Goal: Task Accomplishment & Management: Manage account settings

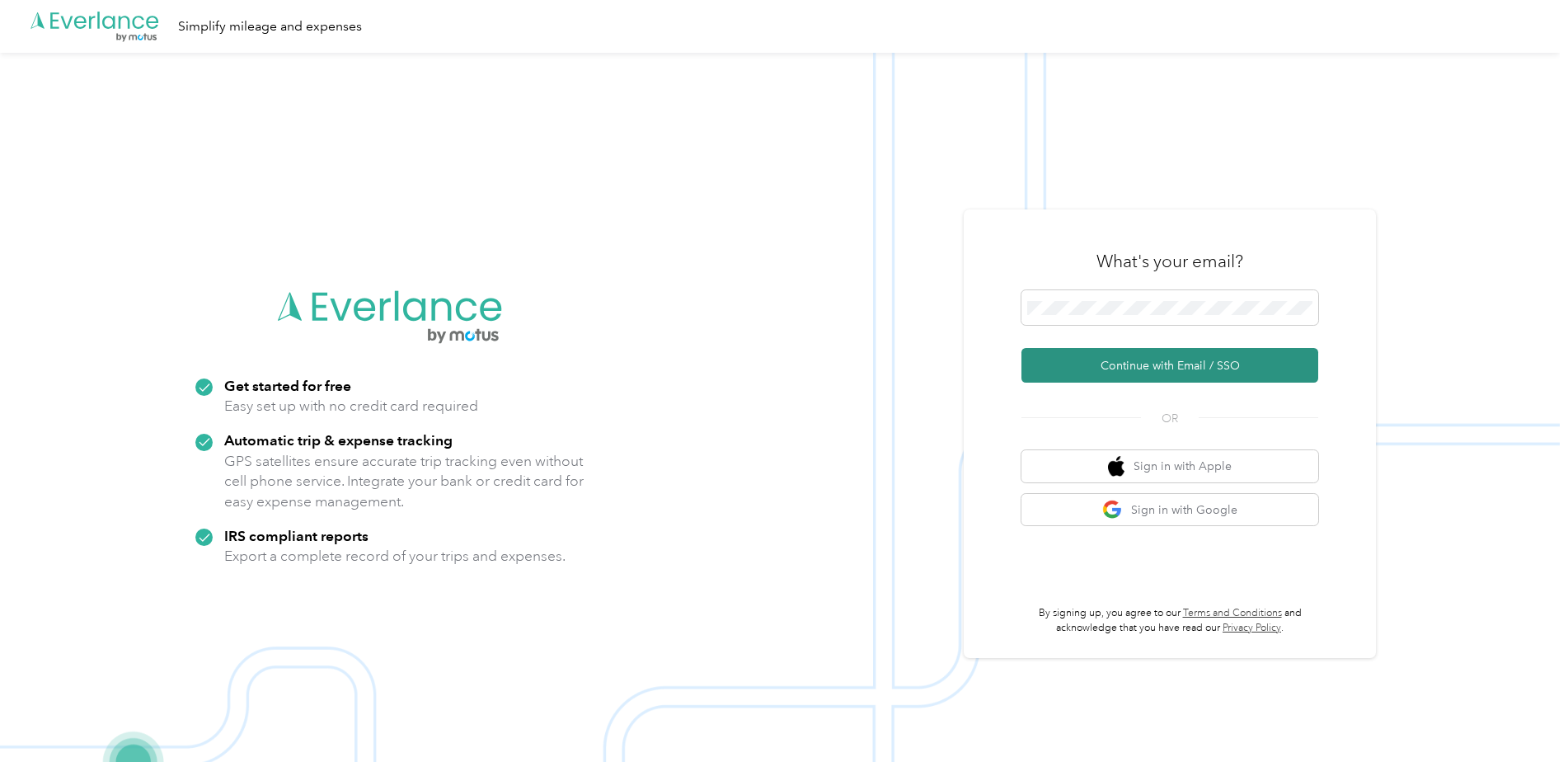
click at [1172, 364] on button "Continue with Email / SSO" at bounding box center [1170, 365] width 297 height 34
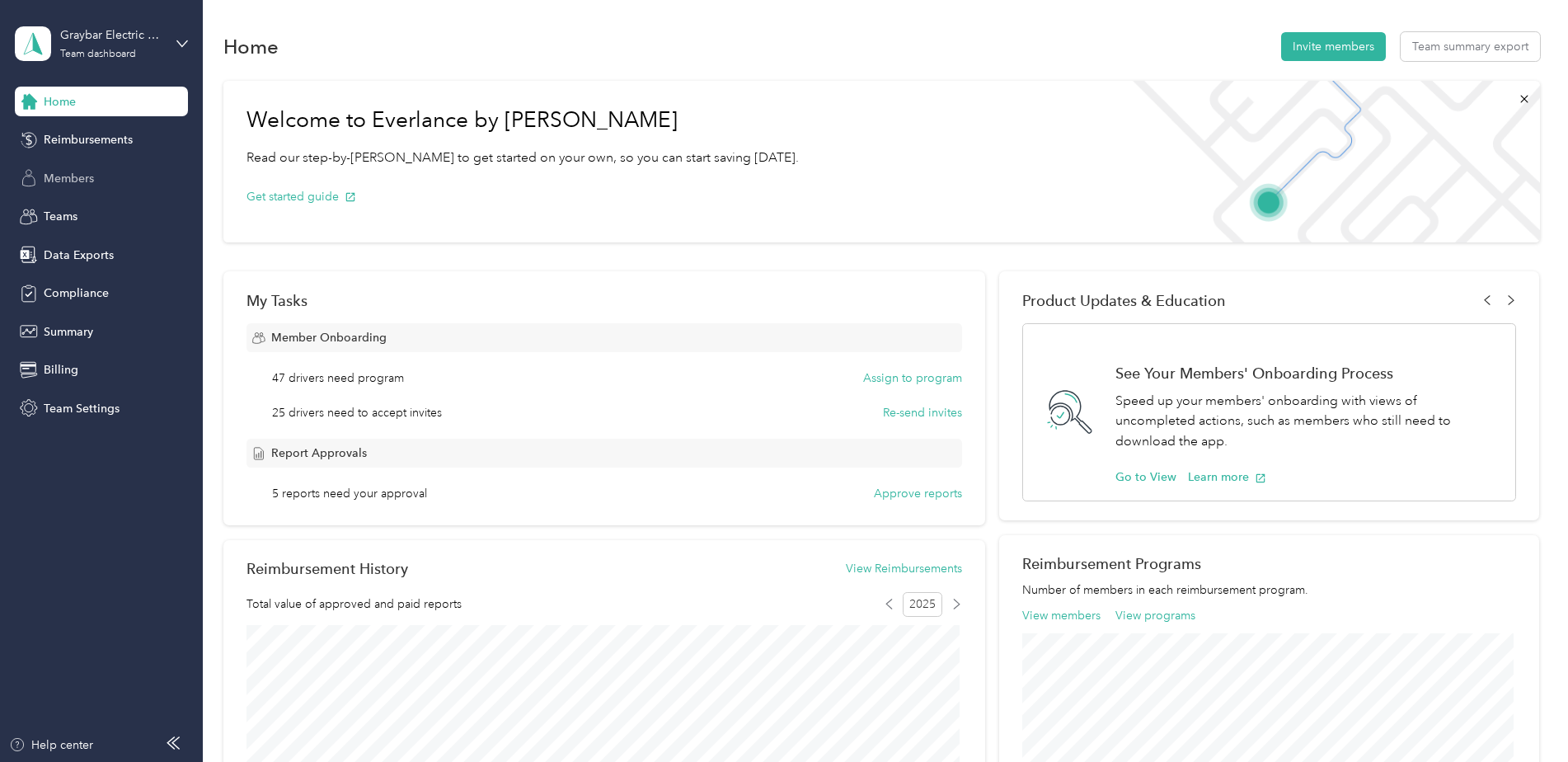
click at [64, 178] on span "Members" at bounding box center [68, 179] width 50 height 18
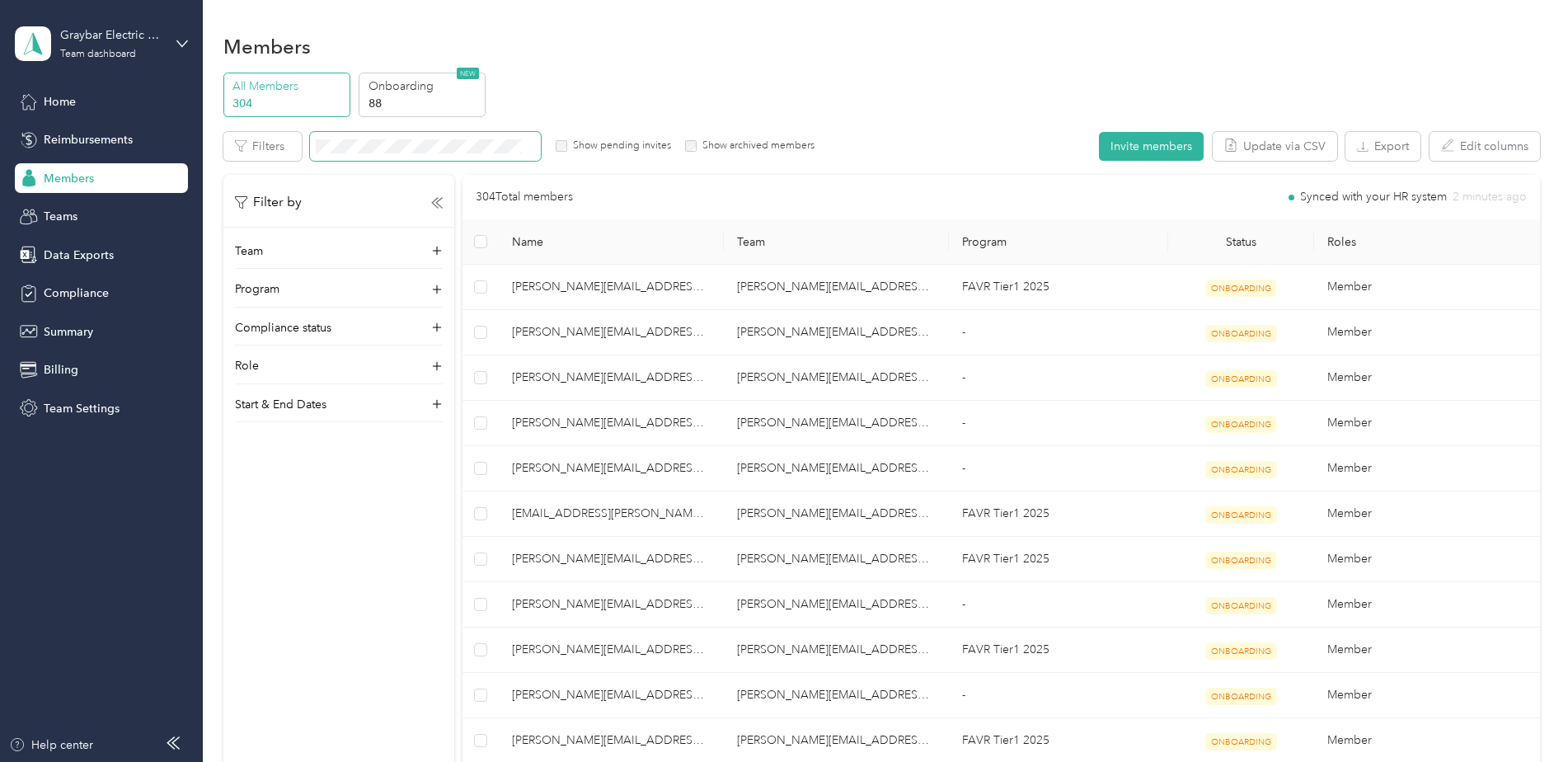
click at [396, 138] on span at bounding box center [425, 146] width 231 height 29
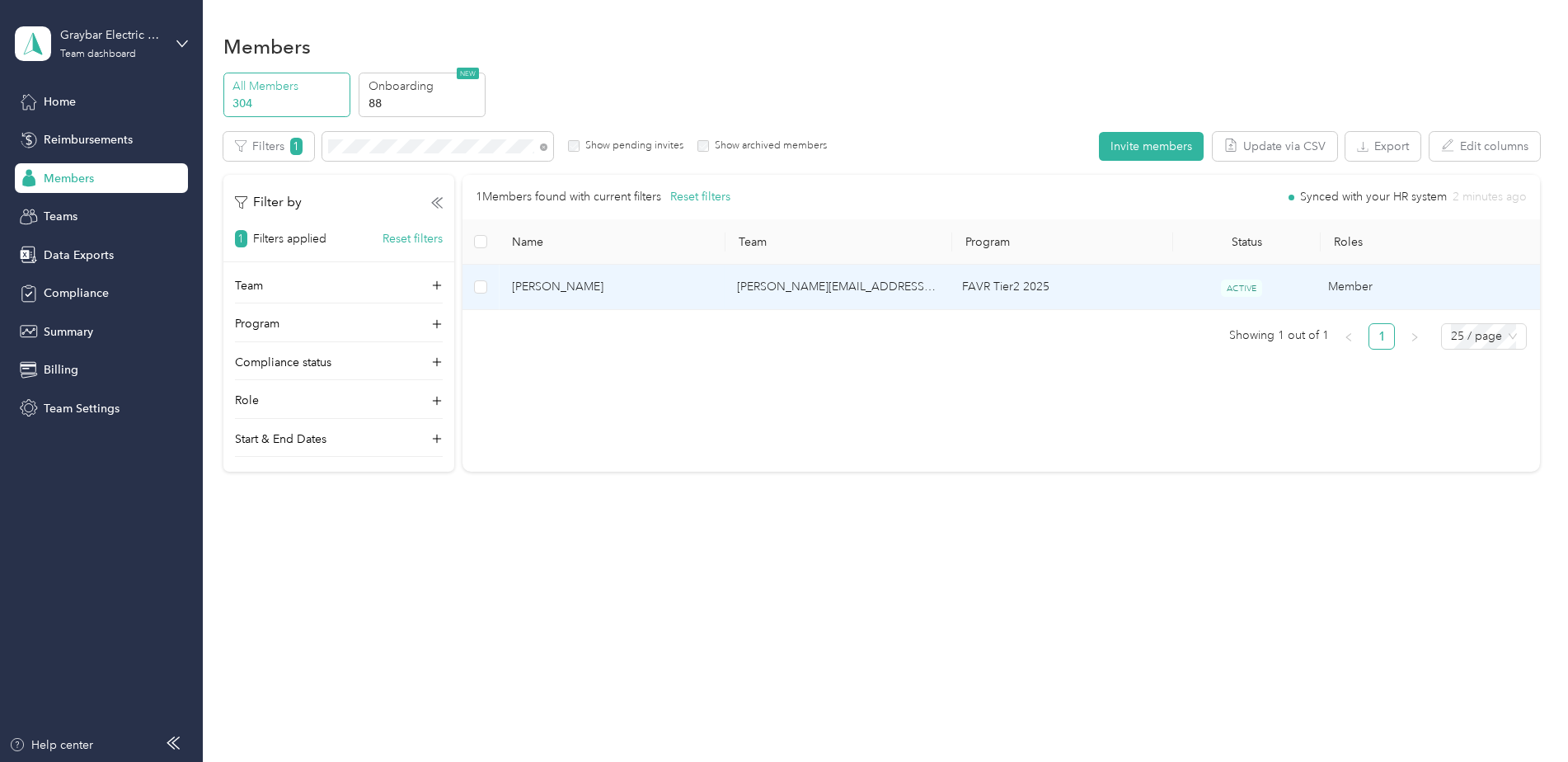
click at [678, 301] on td "[PERSON_NAME]" at bounding box center [610, 287] width 225 height 45
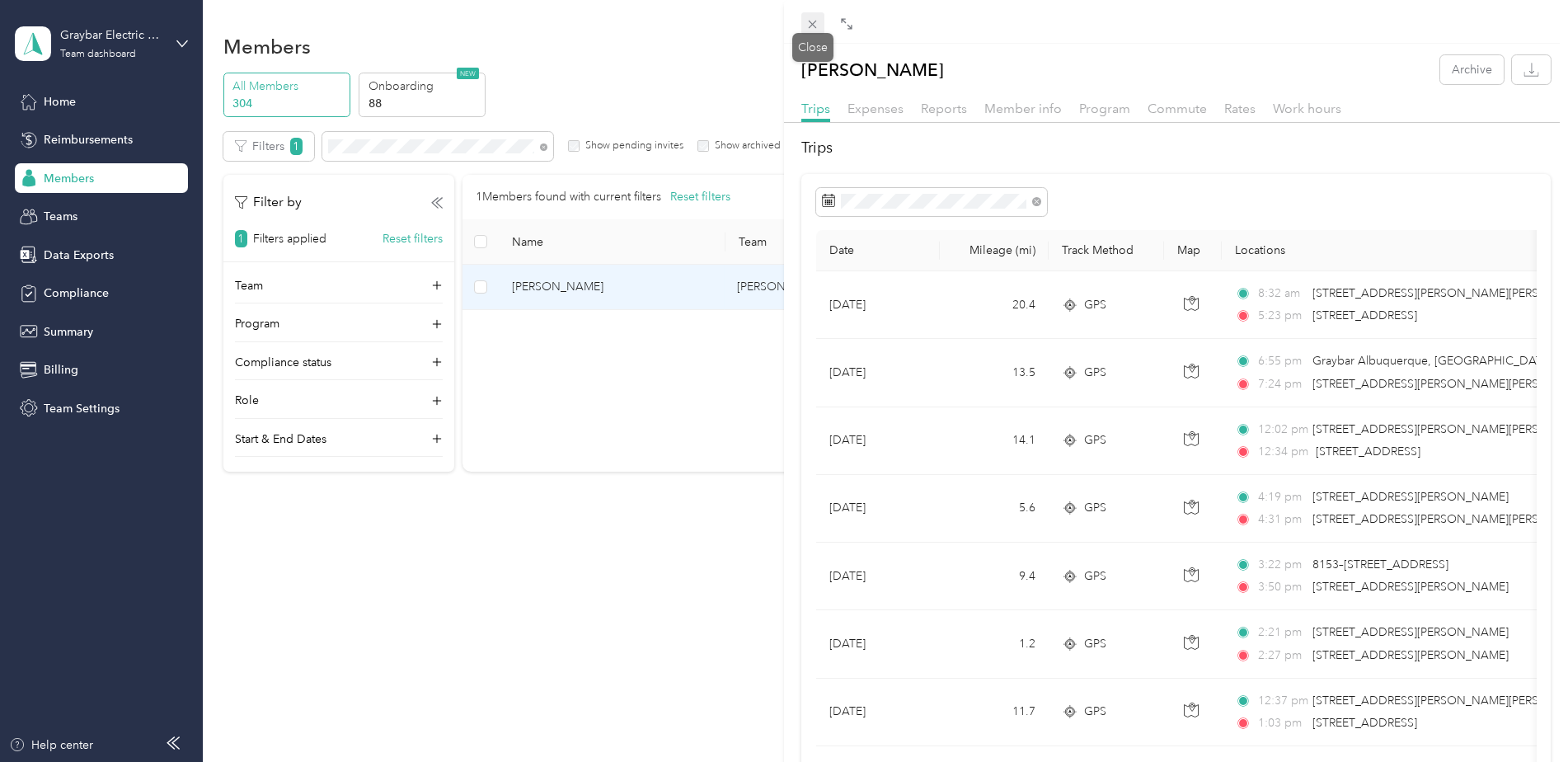
click at [811, 27] on icon at bounding box center [813, 25] width 8 height 8
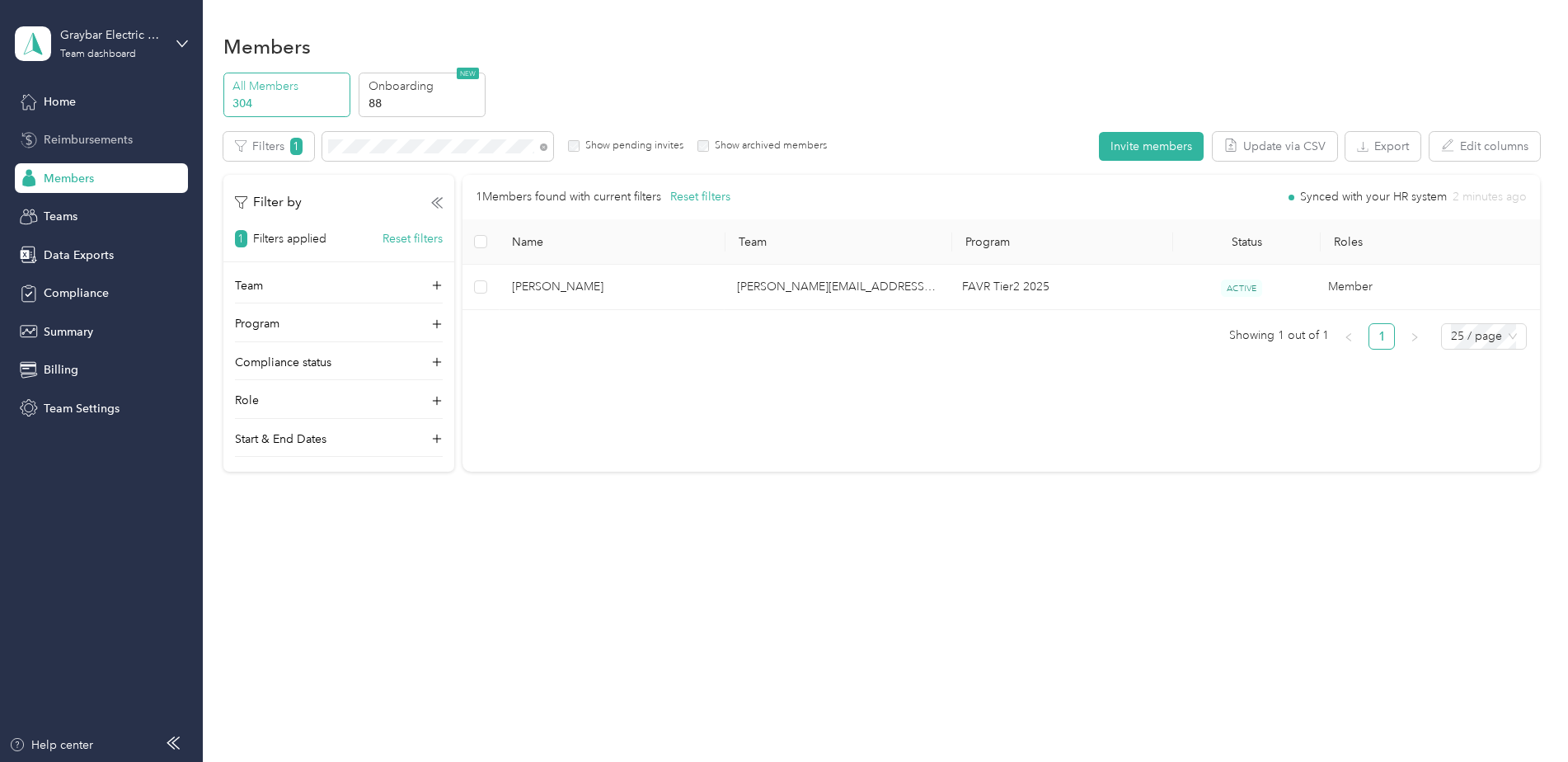
click at [80, 135] on span "Reimbursements" at bounding box center [87, 140] width 89 height 18
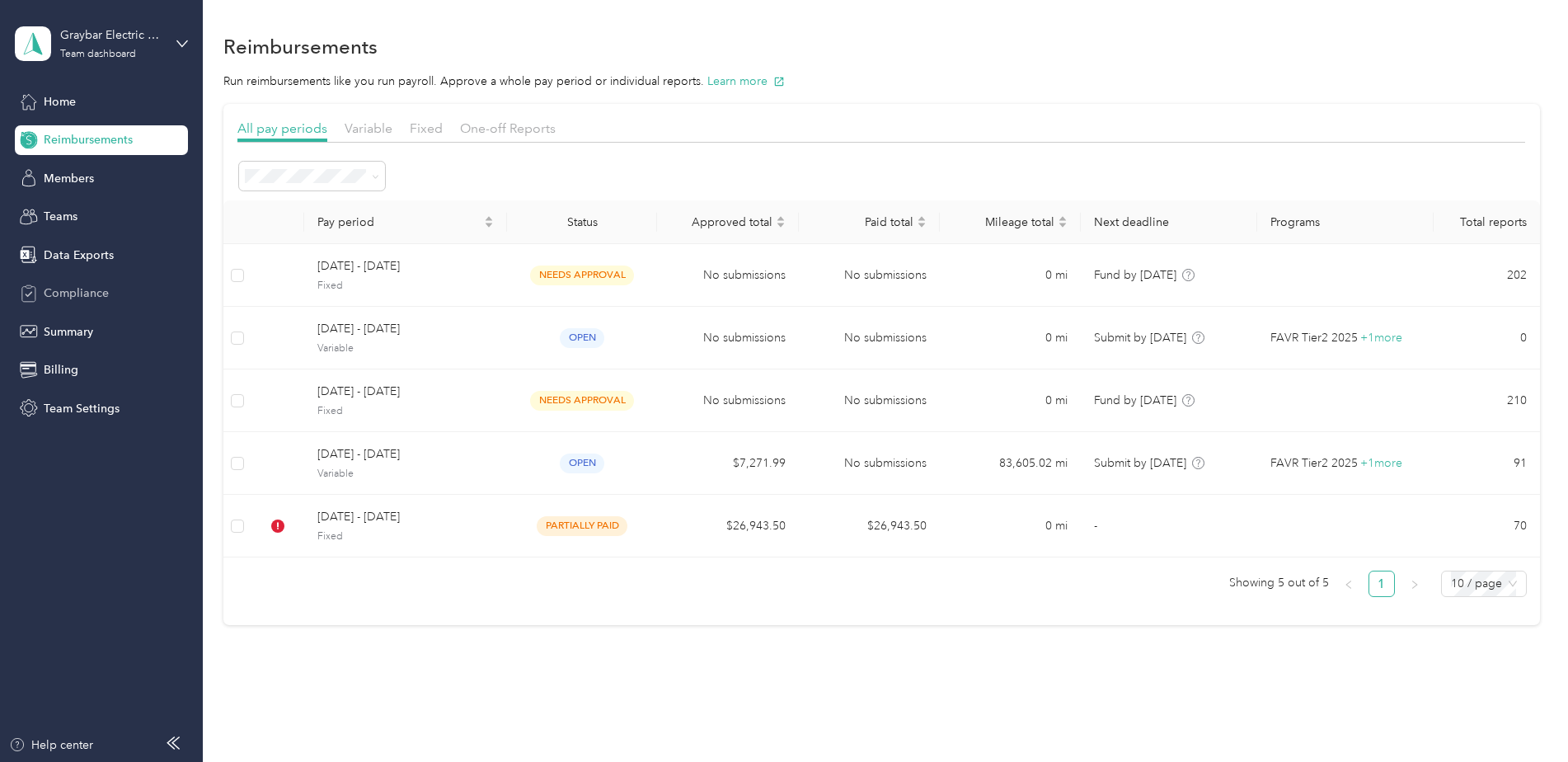
click at [82, 286] on span "Compliance" at bounding box center [76, 293] width 65 height 18
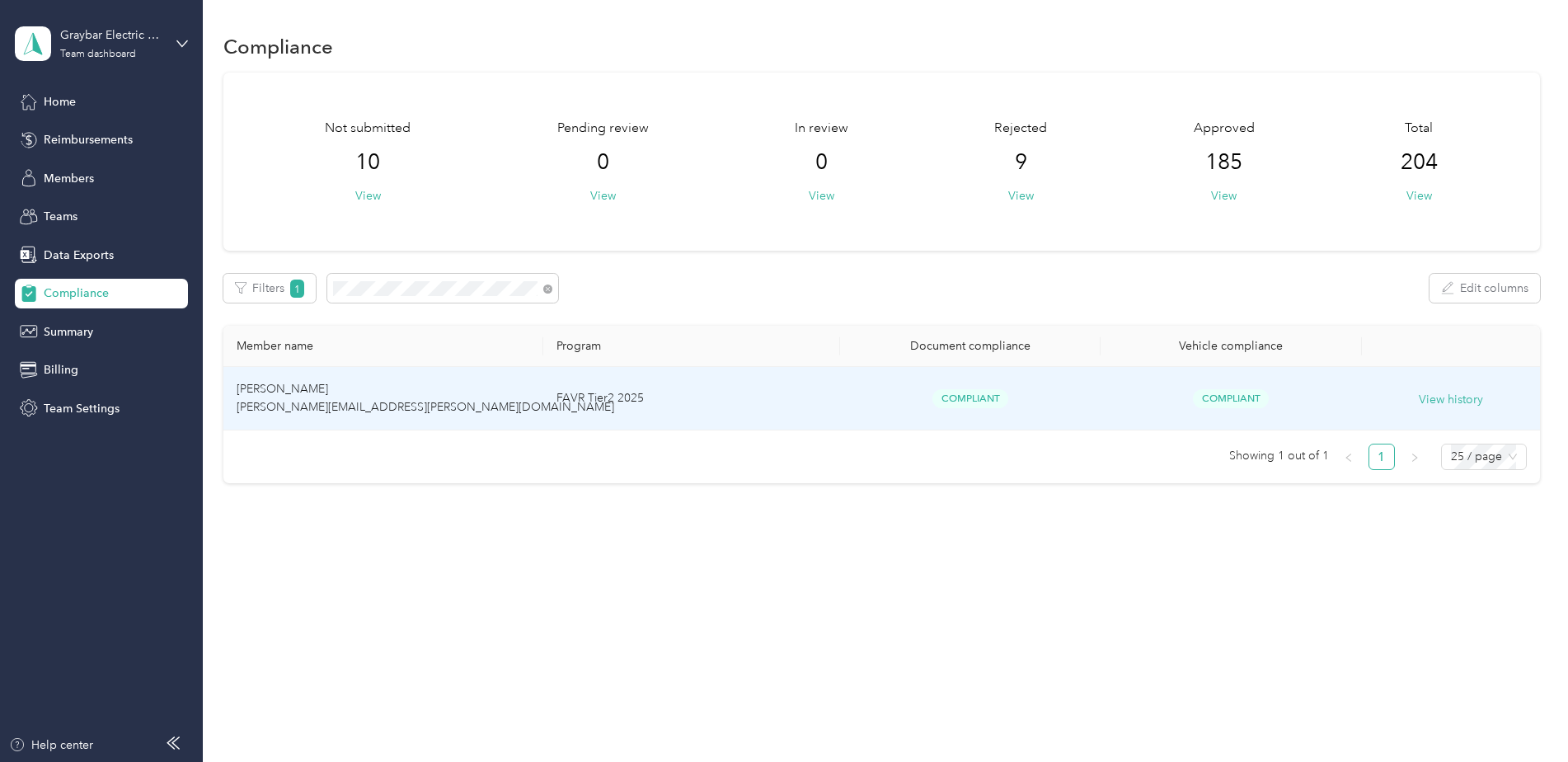
click at [543, 403] on td "[PERSON_NAME] [PERSON_NAME][EMAIL_ADDRESS][PERSON_NAME][DOMAIN_NAME]" at bounding box center [382, 398] width 319 height 64
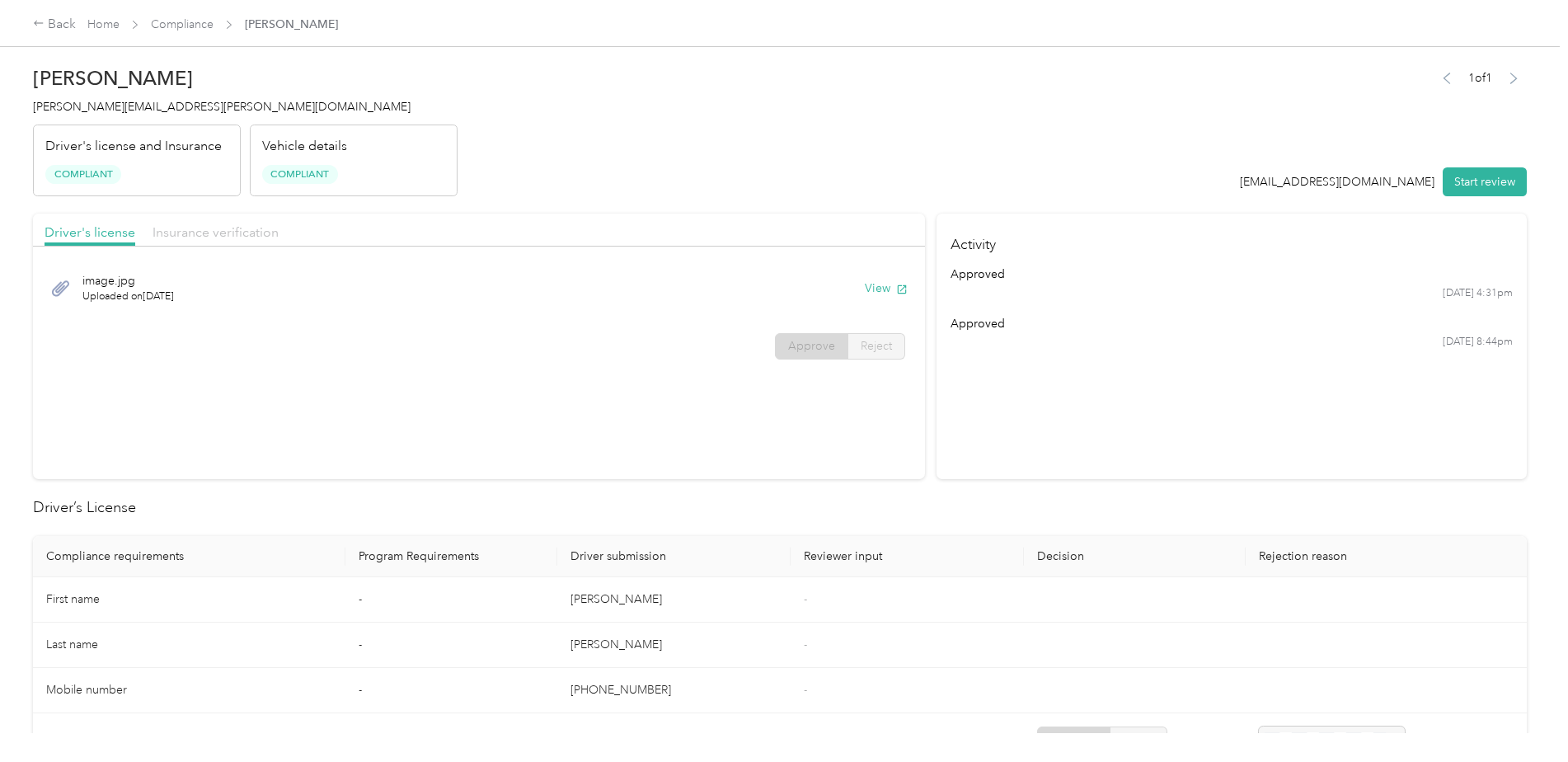
click at [201, 238] on span "Insurance verification" at bounding box center [215, 232] width 126 height 16
click at [102, 244] on div "Driver's license Insurance verification" at bounding box center [479, 230] width 892 height 33
click at [102, 238] on span "Driver's license" at bounding box center [89, 232] width 90 height 16
click at [181, 226] on span "Insurance verification" at bounding box center [215, 232] width 126 height 16
click at [122, 227] on span "Driver's license" at bounding box center [89, 232] width 90 height 16
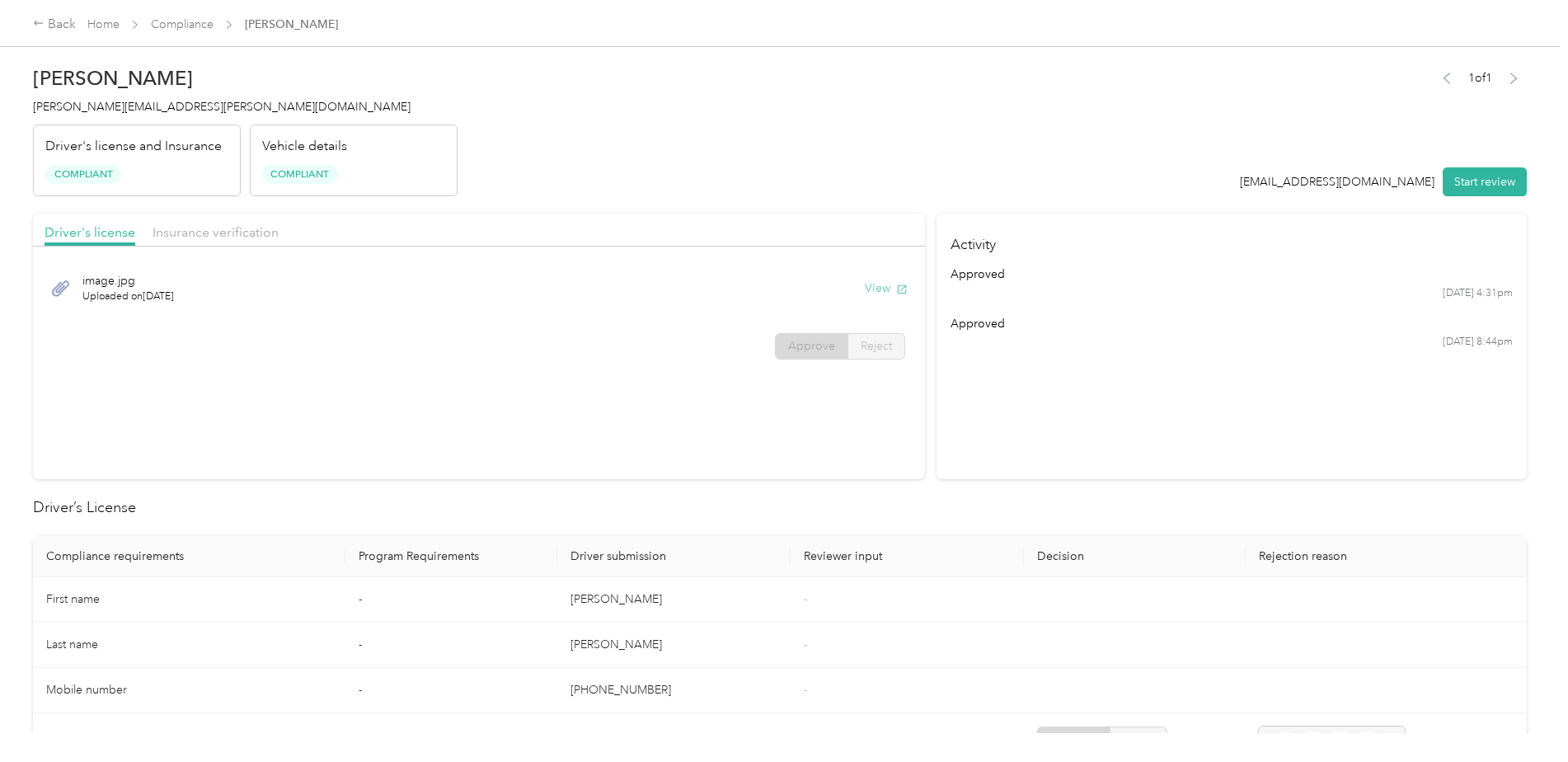
click at [872, 287] on button "View" at bounding box center [887, 288] width 43 height 18
click at [214, 239] on span "Insurance verification" at bounding box center [215, 232] width 126 height 16
